Goal: Contribute content: Contribute content

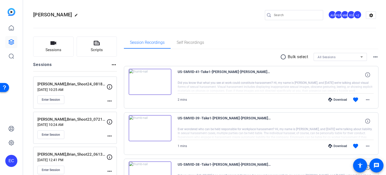
click at [109, 100] on mat-icon "more_horiz" at bounding box center [110, 101] width 6 height 6
click at [113, 106] on span "Edit Session" at bounding box center [122, 108] width 23 height 6
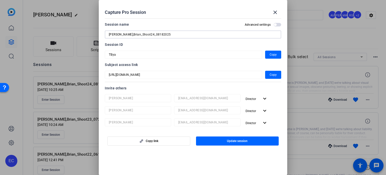
click at [155, 34] on input "[PERSON_NAME],Brian_Shoot24_08182025" at bounding box center [193, 34] width 168 height 6
type input "[PERSON_NAME],Brian_Shoot24_08292025"
click at [266, 138] on span "button" at bounding box center [237, 141] width 83 height 12
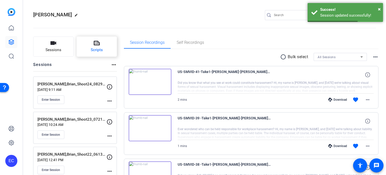
click at [94, 46] on icon at bounding box center [97, 43] width 6 height 6
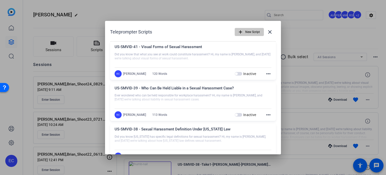
click at [238, 29] on mat-icon "add" at bounding box center [241, 32] width 6 height 6
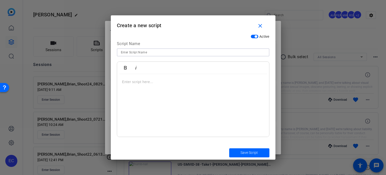
click at [141, 50] on input at bounding box center [193, 52] width 145 height 6
paste input "EMP-META-007 Many employees worry that reporting harassment could cost them the…"
type input "EMP-META-007 Many employees worry that reporting harassment could cost them the…"
click at [187, 94] on div at bounding box center [193, 105] width 152 height 63
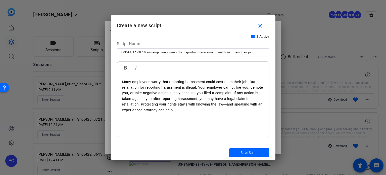
click at [199, 85] on p "Many employees worry that reporting harassment could cost them their job. But r…" at bounding box center [193, 96] width 142 height 34
click at [198, 87] on p "Many employees worry that reporting harassment could cost them their job. But r…" at bounding box center [193, 96] width 142 height 34
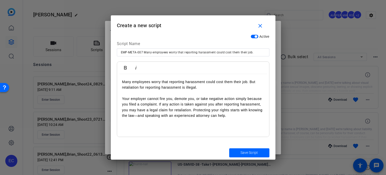
click at [159, 105] on p "Your employer cannot fire you, demote you, or take negative action simply becau…" at bounding box center [193, 107] width 142 height 23
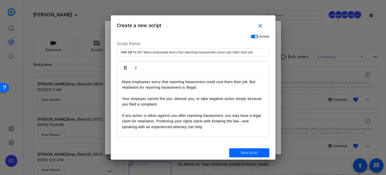
click at [157, 119] on p "If any action is taken against you after reporting harassment, you may have a l…" at bounding box center [193, 121] width 142 height 17
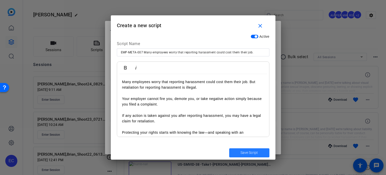
click at [248, 150] on span "Save Script" at bounding box center [249, 152] width 17 height 5
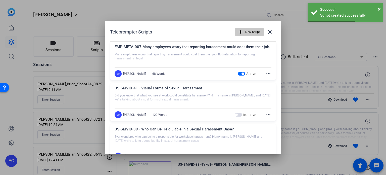
click at [245, 33] on span "New Script" at bounding box center [252, 32] width 15 height 10
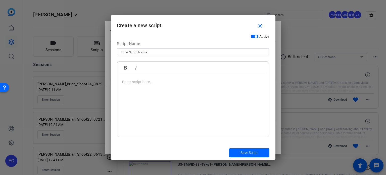
click at [164, 58] on div at bounding box center [193, 59] width 153 height 6
click at [165, 54] on input at bounding box center [193, 52] width 145 height 6
paste input "EMP-META-008 Retaliation happens when an employer"
type input "EMP-META-008 Retaliation happens when an employer..."
click at [151, 107] on div at bounding box center [193, 105] width 152 height 63
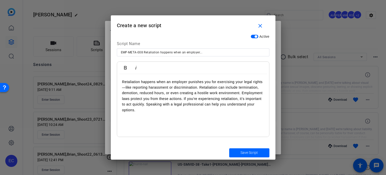
click at [199, 84] on p "Retaliation happens when an employer punishes you for exercising your legal rig…" at bounding box center [193, 96] width 142 height 34
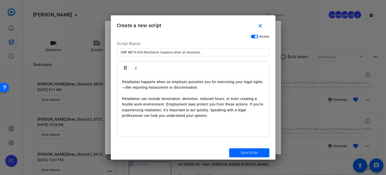
click at [166, 106] on p "Retaliation can include termination, demotion, reduced hours, or even creating …" at bounding box center [193, 107] width 142 height 23
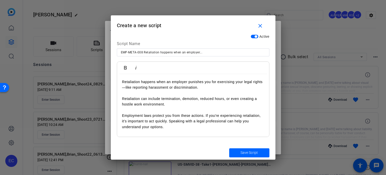
click at [169, 121] on p "Employment laws protect you from these actions. If you're experiencing retaliat…" at bounding box center [193, 121] width 142 height 17
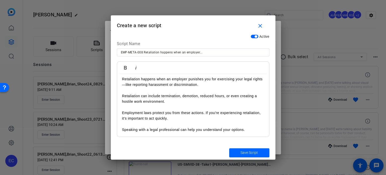
scroll to position [3, 0]
click at [249, 153] on span "Save Script" at bounding box center [249, 152] width 17 height 5
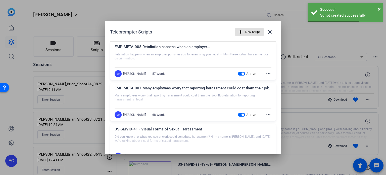
click at [245, 30] on span "New Script" at bounding box center [252, 32] width 15 height 10
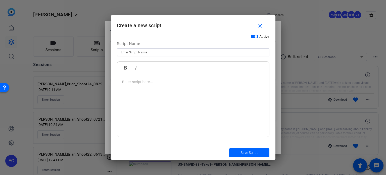
click at [138, 53] on input at bounding box center [193, 52] width 145 height 6
paste input "EMP-META-009 Reporting harassment is protected under the law."
type input "EMP-META-009 Reporting harassment is protected under the law."
click at [185, 110] on div at bounding box center [193, 105] width 152 height 63
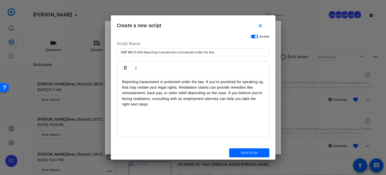
click at [178, 89] on p "Reporting harassment is protected under the law. If you’re punished for speakin…" at bounding box center [193, 93] width 142 height 28
click at [179, 87] on p "Reporting harassment is protected under the law. If you’re punished for speakin…" at bounding box center [193, 93] width 142 height 28
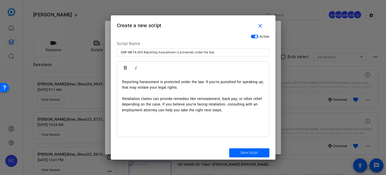
click at [162, 104] on p "Retaliation claims can provide remedies like reinstatement, back pay, or other …" at bounding box center [193, 104] width 142 height 17
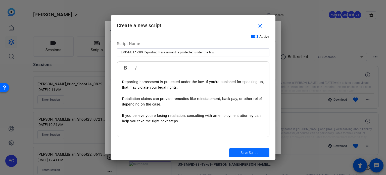
click at [254, 153] on span "Save Script" at bounding box center [249, 152] width 17 height 5
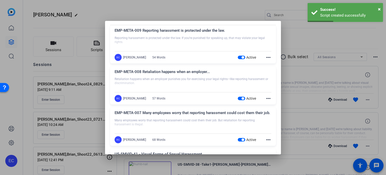
scroll to position [0, 0]
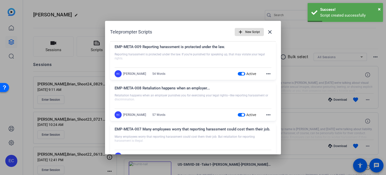
click at [245, 28] on span "New Script" at bounding box center [252, 32] width 15 height 10
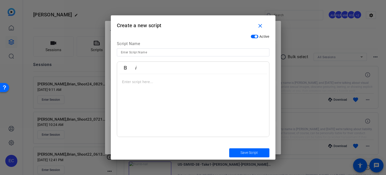
click at [173, 51] on input at bounding box center [193, 52] width 145 height 6
paste input "US-SMVID-42 - Verbal Forms of Sexual Harassment"
type input "US-SMVID-42 - Verbal Forms of Sexual Harassment"
click at [181, 74] on div at bounding box center [193, 105] width 152 height 63
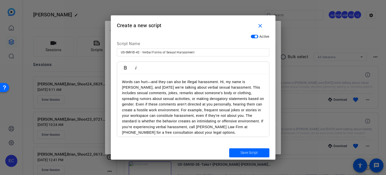
click at [218, 86] on p "Words can hurt—and they can also be illegal harassment. Hi, my name is [PERSON_…" at bounding box center [193, 107] width 142 height 56
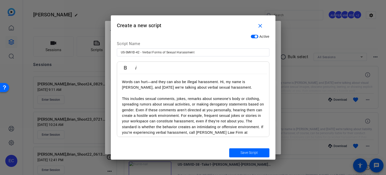
click at [140, 110] on p "This includes sexual comments, jokes, remarks about someone's body or clothing,…" at bounding box center [193, 118] width 142 height 45
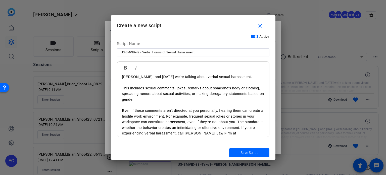
scroll to position [20, 0]
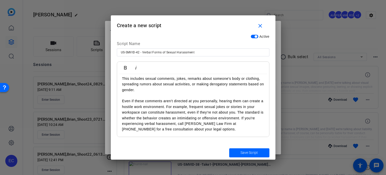
click at [169, 108] on p "Even if these comments aren't directed at you personally, hearing them can crea…" at bounding box center [193, 115] width 142 height 34
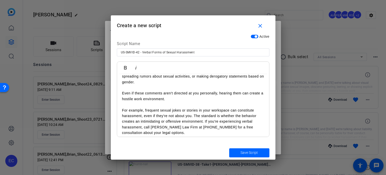
scroll to position [31, 0]
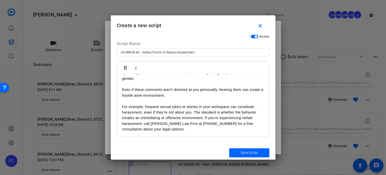
click at [205, 115] on p "For example, frequent sexual jokes or stories in your workspace can constitute …" at bounding box center [193, 118] width 142 height 28
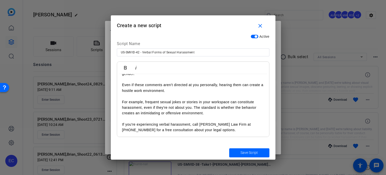
scroll to position [37, 0]
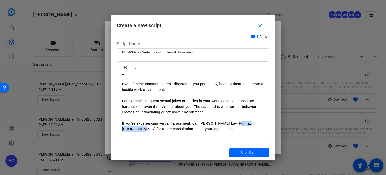
drag, startPoint x: 129, startPoint y: 129, endPoint x: 237, endPoint y: 124, distance: 108.7
click at [237, 124] on p "If you're experiencing verbal harassment, call [PERSON_NAME] Law Firm at [PHONE…" at bounding box center [193, 125] width 142 height 11
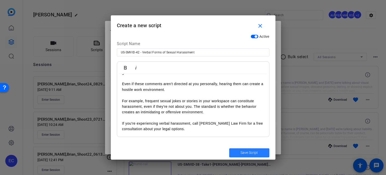
click at [256, 154] on span "Save Script" at bounding box center [249, 152] width 17 height 5
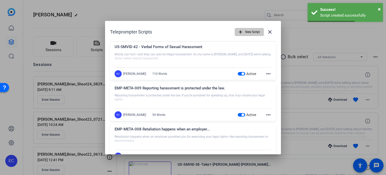
click at [238, 29] on mat-icon "add" at bounding box center [241, 32] width 6 height 6
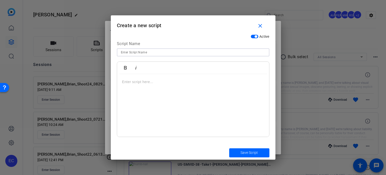
click at [160, 52] on input at bounding box center [193, 52] width 145 height 6
paste input "US-SMVID-43 - Physical Forms of Sexual Harassment"
type input "US-SMVID-43 - Physical Forms of Sexual Harassment"
click at [163, 96] on div at bounding box center [193, 105] width 152 height 63
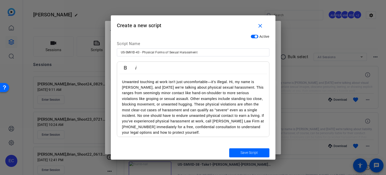
click at [232, 85] on p "Unwanted touching at work isn't just uncomfortable—it's illegal. Hi, my name is…" at bounding box center [193, 107] width 142 height 56
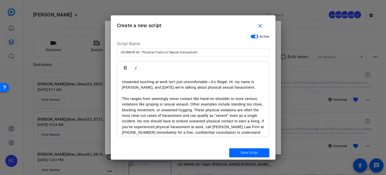
click at [205, 108] on p "This ranges from seemingly minor contact like hand-on-shoulder to more serious …" at bounding box center [193, 118] width 142 height 45
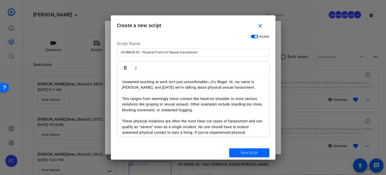
scroll to position [20, 0]
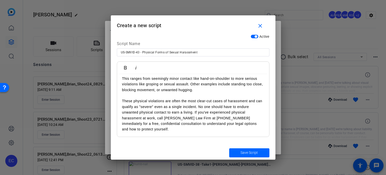
click at [195, 112] on p "These physical violations are often the most clear-cut cases of harassment and …" at bounding box center [193, 115] width 142 height 34
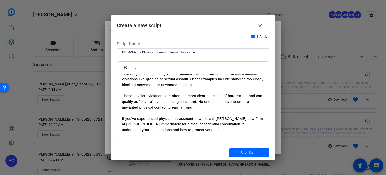
scroll to position [26, 0]
drag, startPoint x: 149, startPoint y: 123, endPoint x: 255, endPoint y: 117, distance: 106.3
click at [255, 117] on p "If you've experienced physical harassment at work, call [PERSON_NAME] Law Firm …" at bounding box center [193, 123] width 142 height 17
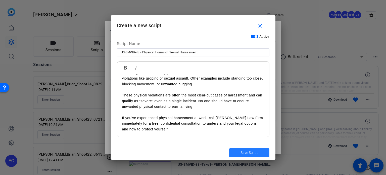
click at [245, 153] on span "Save Script" at bounding box center [249, 152] width 17 height 5
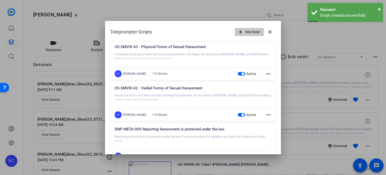
click at [242, 33] on span "button" at bounding box center [249, 32] width 29 height 12
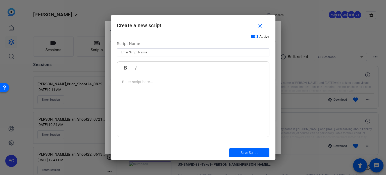
click at [161, 52] on input at bounding box center [193, 52] width 145 height 6
paste input "US-SMVID-44 - What Information Do You Need to Start My Case?"
type input "US-SMVID-44 - What Information Do You Need to Start My Case?"
click at [173, 95] on div at bounding box center [193, 105] width 152 height 63
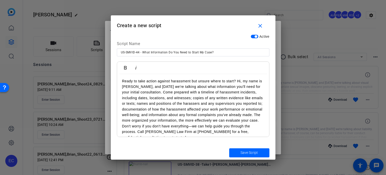
scroll to position [0, 0]
click at [145, 94] on p "Ready to take action against harassment but unsure where to start? Hi, my name …" at bounding box center [193, 110] width 142 height 62
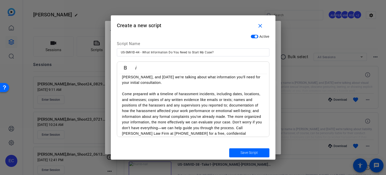
scroll to position [20, 0]
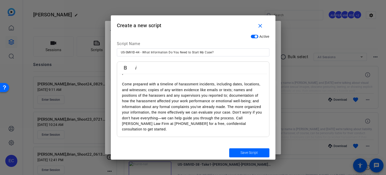
click at [228, 106] on p "Come prepared with a timeline of harassment incidents, including dates, locatio…" at bounding box center [193, 106] width 142 height 51
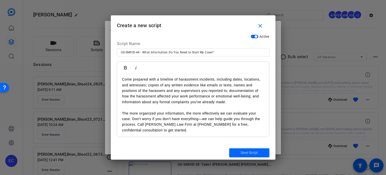
scroll to position [26, 0]
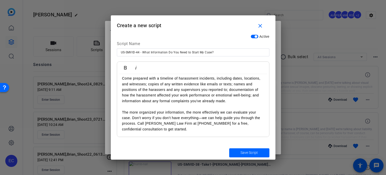
click at [138, 121] on p "The more organized your information, the more effectively we can evaluate your …" at bounding box center [193, 120] width 142 height 23
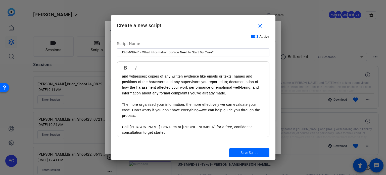
scroll to position [37, 0]
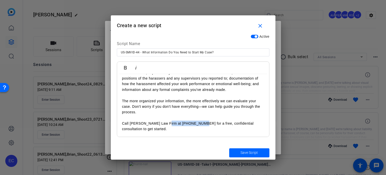
drag, startPoint x: 199, startPoint y: 123, endPoint x: 168, endPoint y: 122, distance: 30.9
click at [168, 122] on p "Call [PERSON_NAME] Law Firm at [PHONE_NUMBER] for a free, confidential consulta…" at bounding box center [193, 125] width 142 height 11
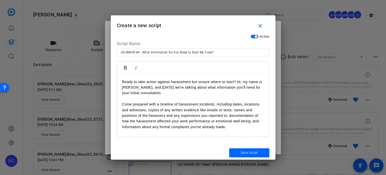
scroll to position [31, 0]
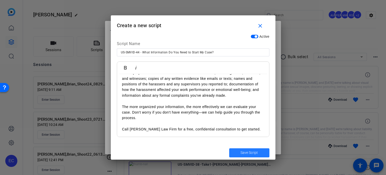
click at [254, 152] on span "Save Script" at bounding box center [249, 152] width 17 height 5
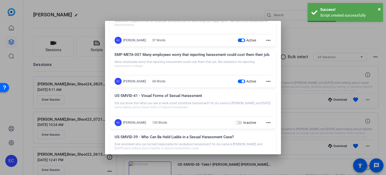
scroll to position [201, 0]
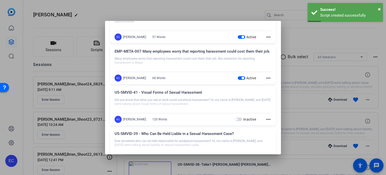
click at [310, 63] on div at bounding box center [193, 87] width 386 height 175
